Goal: Use online tool/utility: Utilize a website feature to perform a specific function

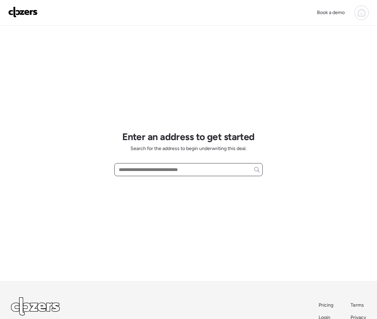
click at [156, 170] on input "text" at bounding box center [189, 170] width 142 height 10
paste input "**********"
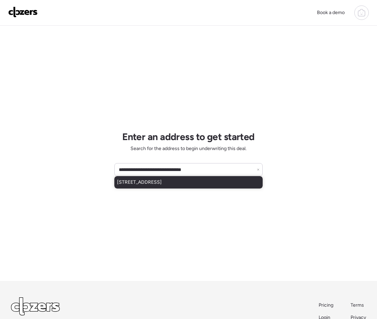
click at [160, 186] on div "[STREET_ADDRESS]" at bounding box center [188, 182] width 148 height 12
type input "**********"
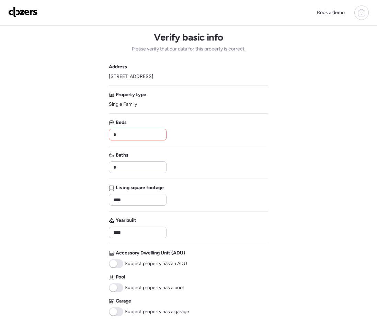
click at [129, 134] on input "*" at bounding box center [138, 135] width 52 height 10
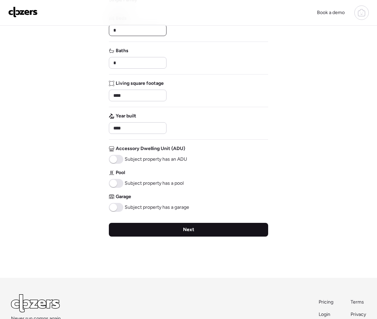
type input "*"
click at [120, 226] on div "Next" at bounding box center [188, 230] width 159 height 14
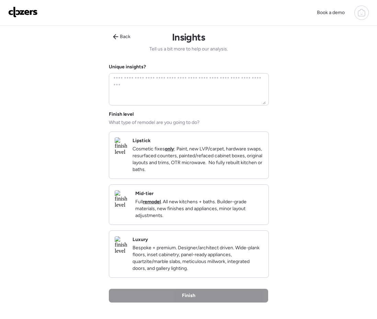
click at [167, 163] on p "Cosmetic fixes only : Paint, new LVP/carpet, hardware swaps, resurfaced counter…" at bounding box center [198, 159] width 131 height 27
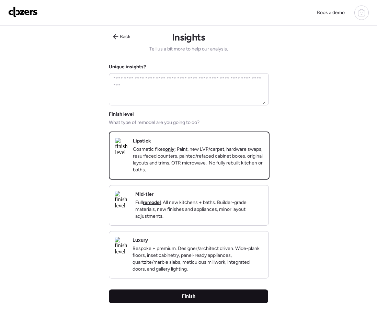
click at [181, 303] on div "Finish" at bounding box center [188, 297] width 159 height 14
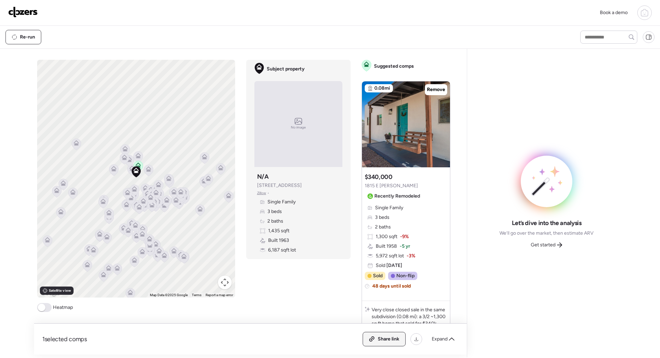
click at [377, 319] on span "Share link" at bounding box center [389, 339] width 22 height 7
click at [377, 243] on span "Get started" at bounding box center [543, 245] width 25 height 7
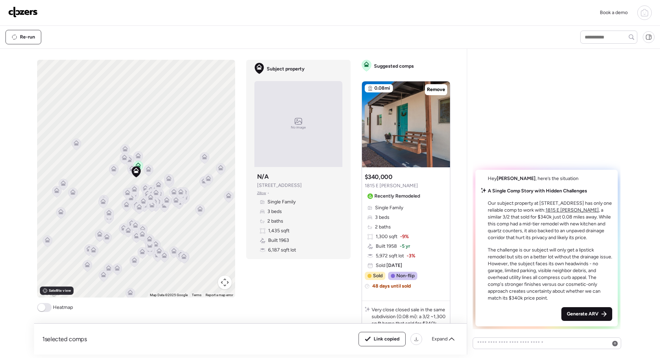
click at [377, 313] on div "Generate ARV" at bounding box center [586, 314] width 51 height 14
